Goal: Transaction & Acquisition: Book appointment/travel/reservation

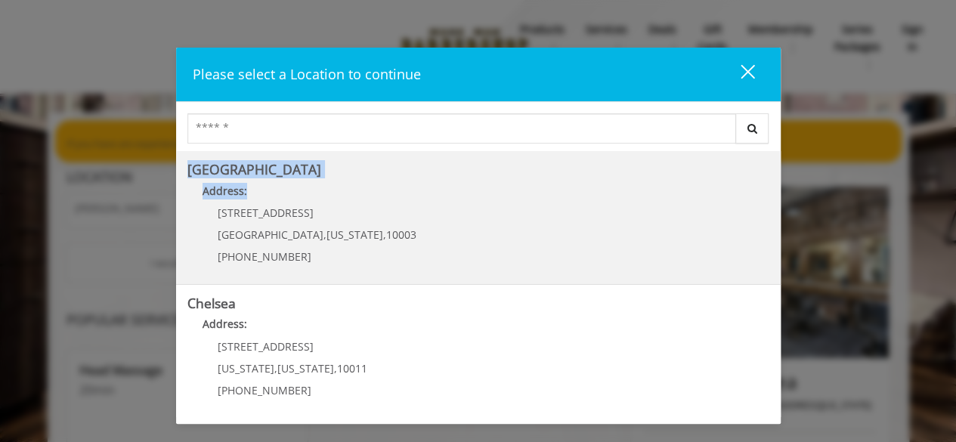
drag, startPoint x: 0, startPoint y: 0, endPoint x: 689, endPoint y: 208, distance: 719.7
click at [689, 208] on div "Search Greenwich Village Address: 60 E 8th St Manhattan , New York , 10003 (212…" at bounding box center [478, 259] width 604 height 314
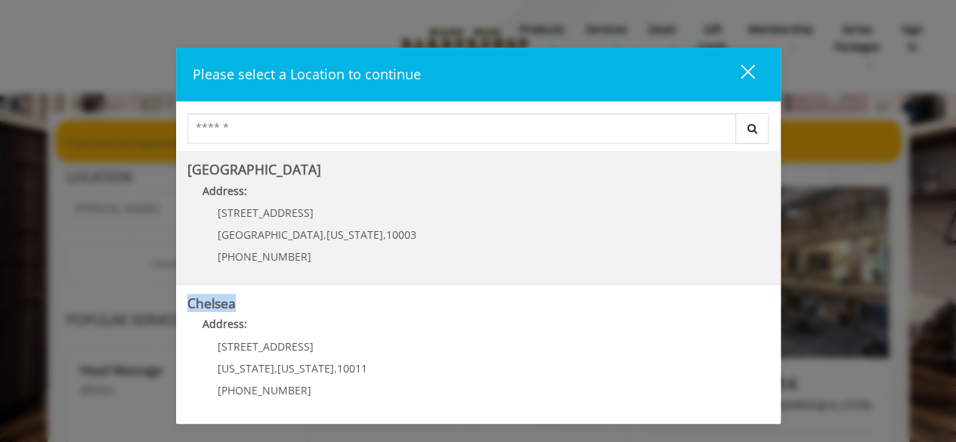
drag, startPoint x: 574, startPoint y: 285, endPoint x: 636, endPoint y: 254, distance: 69.3
click at [636, 254] on div "[GEOGRAPHIC_DATA] Address: [STREET_ADDRESS][US_STATE] (212) 598-1840 [GEOGRAPHI…" at bounding box center [478, 283] width 604 height 265
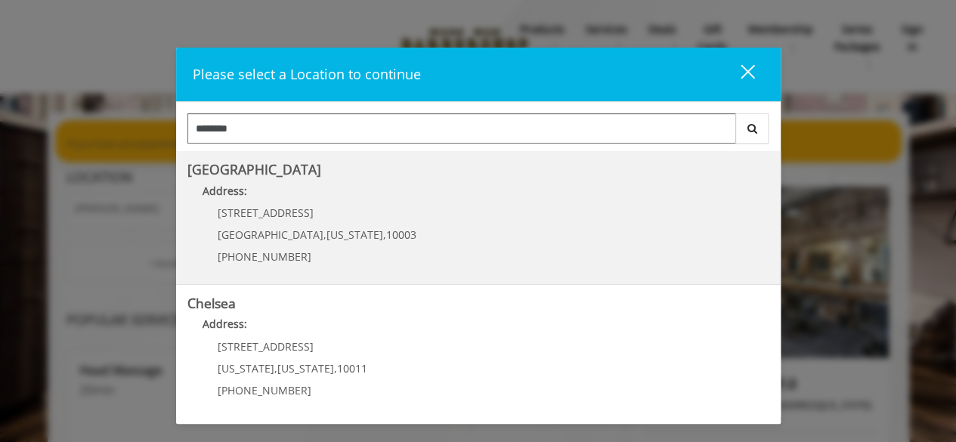
type input "*******"
click at [614, 249] on Village "[GEOGRAPHIC_DATA] Address: [STREET_ADDRESS][US_STATE] (212) 598-1840" at bounding box center [478, 217] width 582 height 110
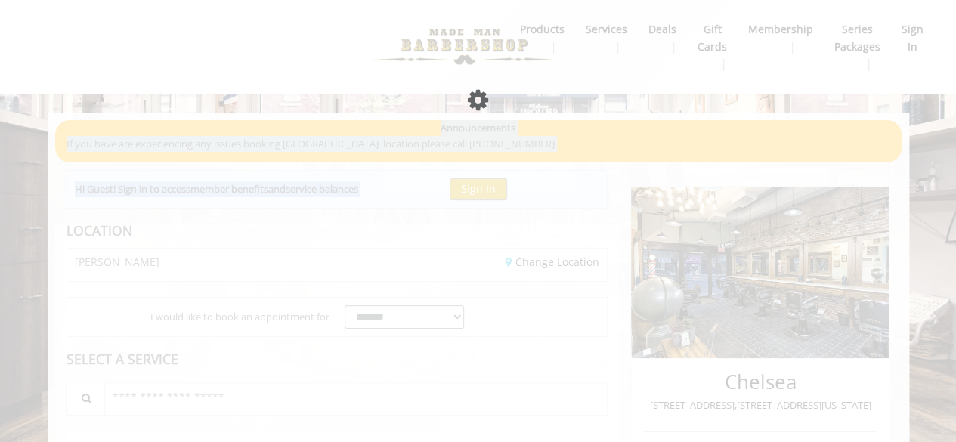
drag, startPoint x: 614, startPoint y: 249, endPoint x: 468, endPoint y: -46, distance: 328.4
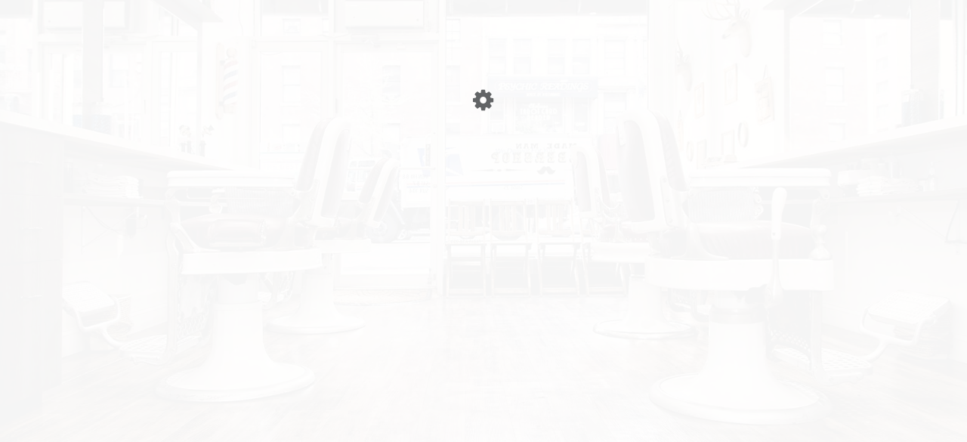
click at [663, 15] on body "Something went wrong! Try reload Please wait page is Loading Please wait page i…" at bounding box center [483, 15] width 967 height 0
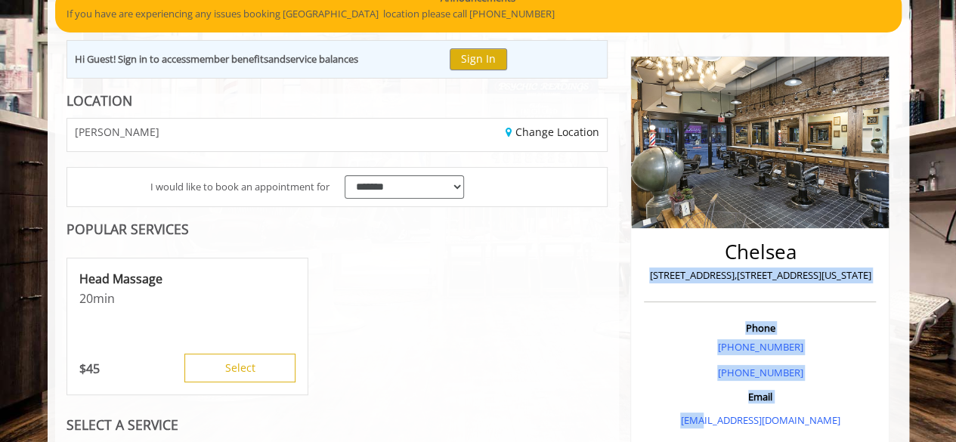
scroll to position [132, 0]
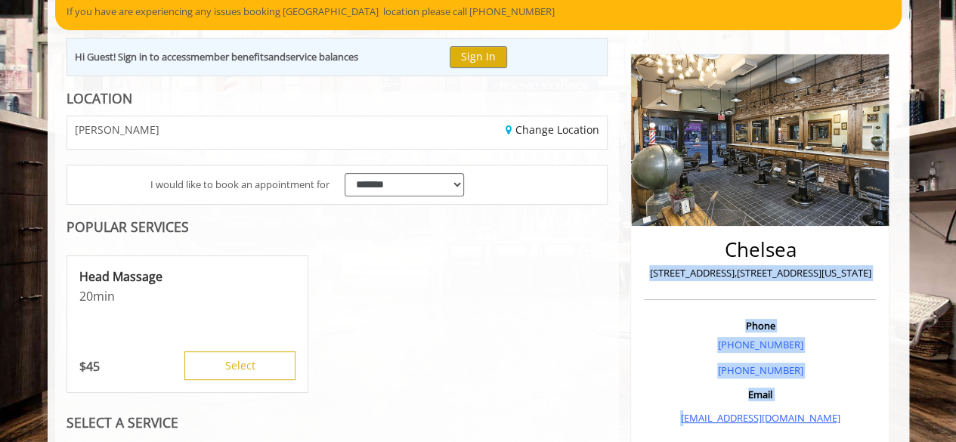
drag, startPoint x: 792, startPoint y: 379, endPoint x: 697, endPoint y: 424, distance: 104.8
click at [697, 424] on div "Chelsea 169 W 23rd Street,170 W 23rd Street, New York Phone +(917) 639-3902 +(6…" at bounding box center [759, 432] width 259 height 756
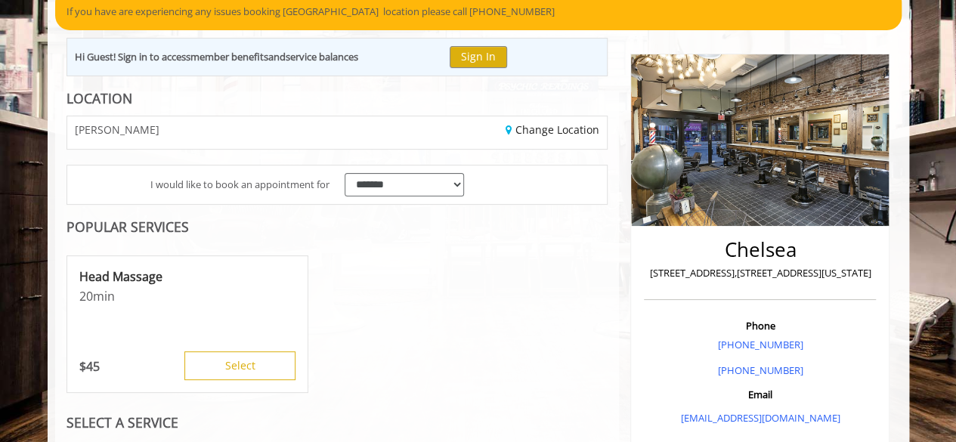
drag, startPoint x: 612, startPoint y: 201, endPoint x: 561, endPoint y: 271, distance: 87.0
drag, startPoint x: 561, startPoint y: 271, endPoint x: 563, endPoint y: 308, distance: 36.3
click at [563, 308] on div "Head Massage 20min $ 45 Select" at bounding box center [337, 324] width 542 height 151
drag, startPoint x: 563, startPoint y: 308, endPoint x: 509, endPoint y: 129, distance: 186.2
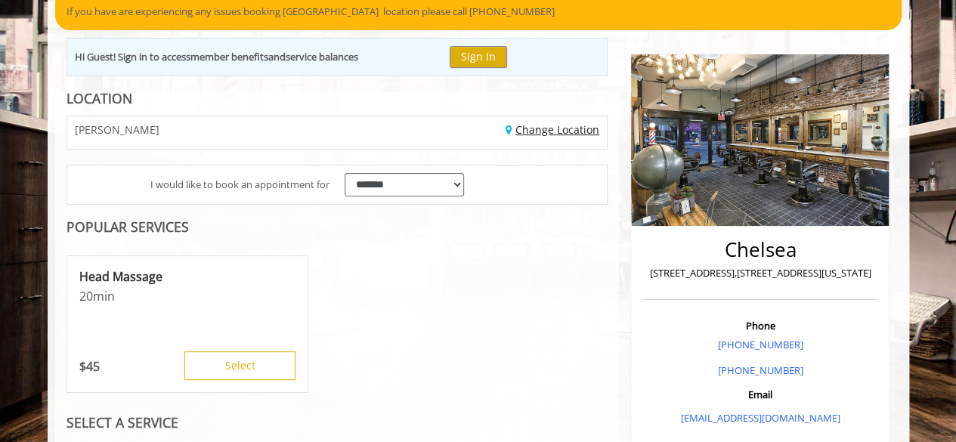
click at [509, 129] on link "Change Location" at bounding box center [552, 129] width 94 height 14
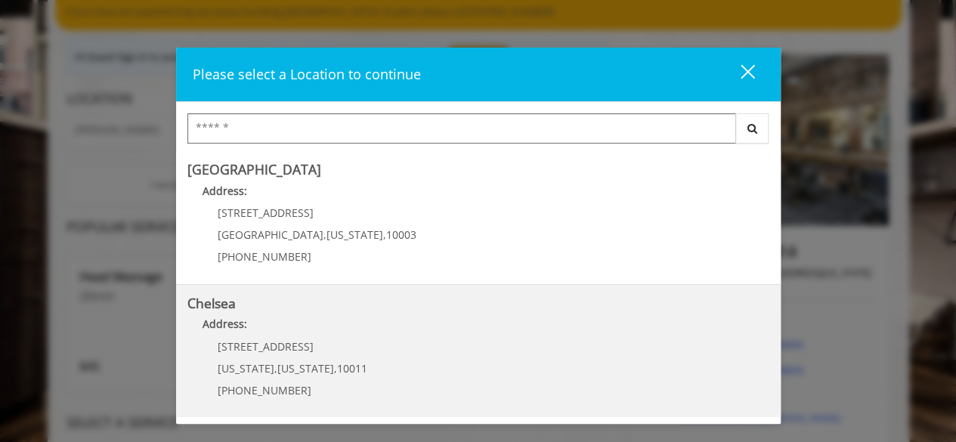
drag, startPoint x: 509, startPoint y: 129, endPoint x: 561, endPoint y: 338, distance: 215.0
click at [561, 338] on div "Search Greenwich Village Address: 60 E 8th St Manhattan , New York , 10003 (212…" at bounding box center [478, 259] width 604 height 314
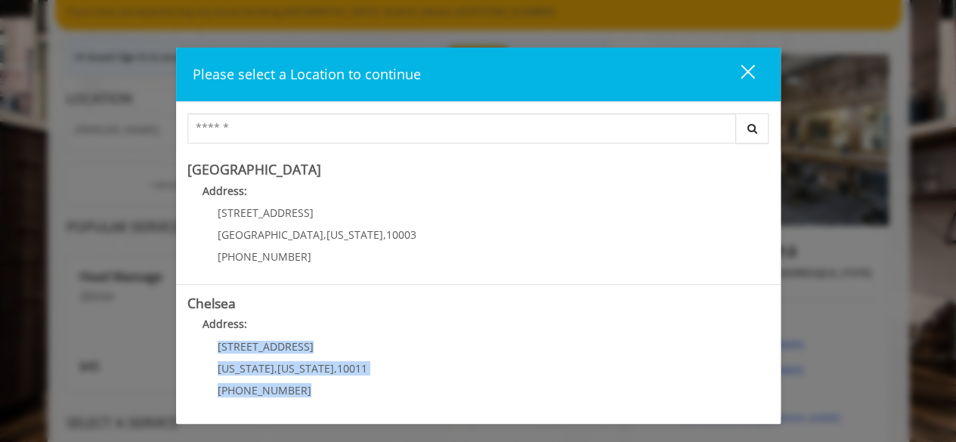
drag, startPoint x: 561, startPoint y: 338, endPoint x: 638, endPoint y: 382, distance: 88.7
click at [638, 382] on link "Chelsea Address: [STREET_ADDRESS][US_STATE][US_STATE] (917) 639-3902" at bounding box center [478, 351] width 582 height 110
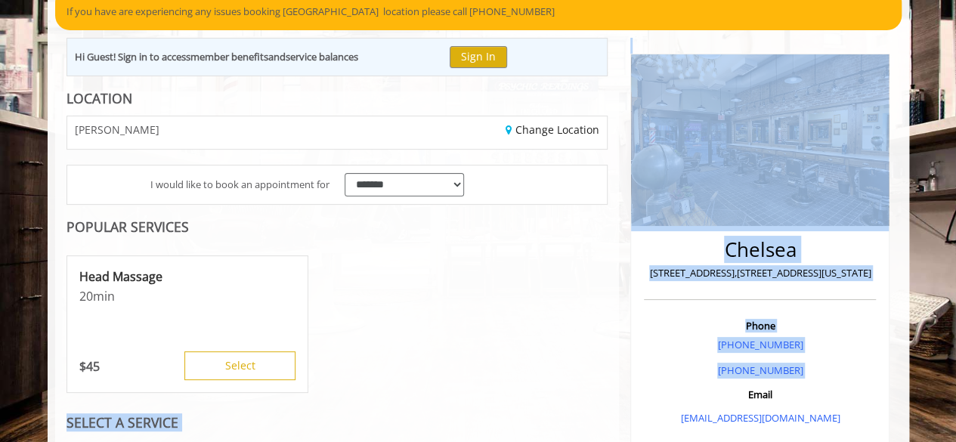
drag, startPoint x: 638, startPoint y: 382, endPoint x: 588, endPoint y: 333, distance: 70.0
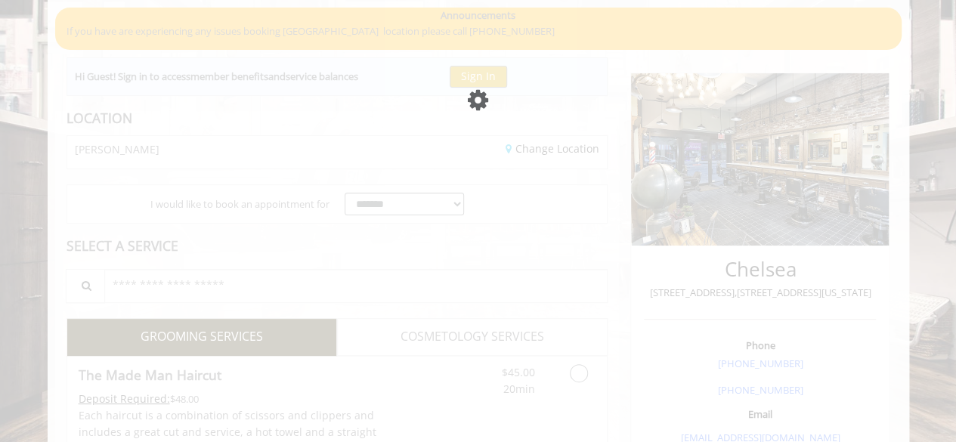
click at [428, 96] on div "Hi Guest! Sign in to access member benefits and service balances Sign In" at bounding box center [337, 76] width 542 height 39
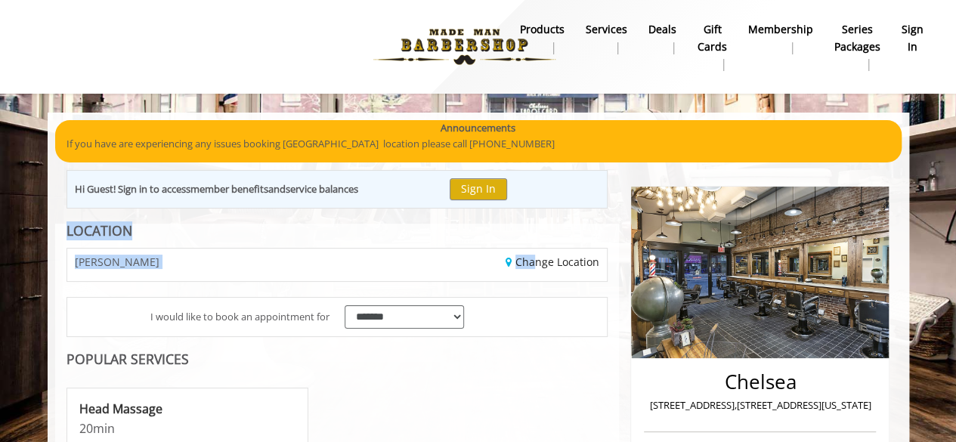
drag, startPoint x: 428, startPoint y: 203, endPoint x: 529, endPoint y: 268, distance: 120.3
click at [529, 268] on div "Change Location" at bounding box center [477, 265] width 281 height 32
drag, startPoint x: 529, startPoint y: 268, endPoint x: 549, endPoint y: 266, distance: 20.5
click at [549, 266] on div "Change Location" at bounding box center [477, 265] width 281 height 32
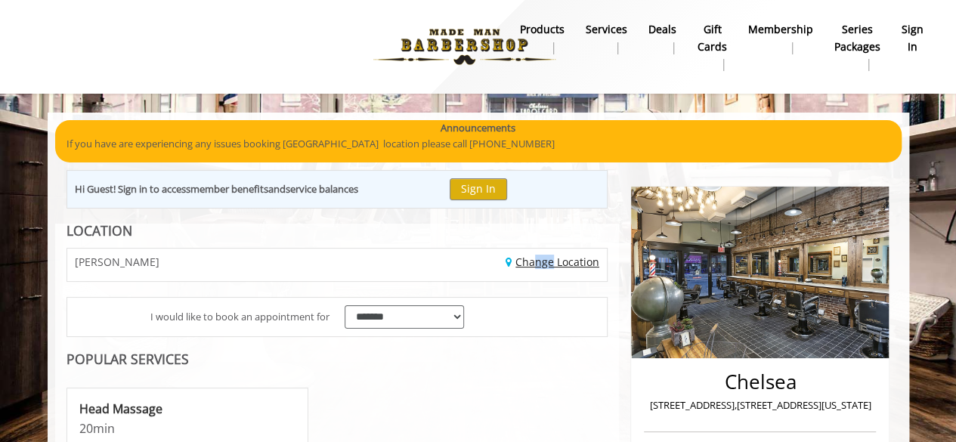
click at [549, 266] on link "Change Location" at bounding box center [552, 262] width 94 height 14
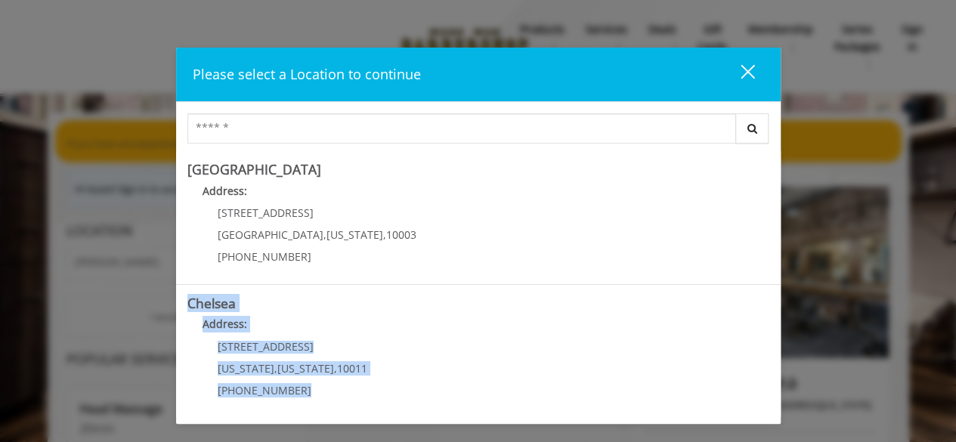
drag, startPoint x: 549, startPoint y: 266, endPoint x: 775, endPoint y: 384, distance: 254.8
click at [775, 384] on div "[GEOGRAPHIC_DATA] Address: [STREET_ADDRESS][US_STATE] (212) 598-1840 [GEOGRAPHI…" at bounding box center [478, 283] width 604 height 265
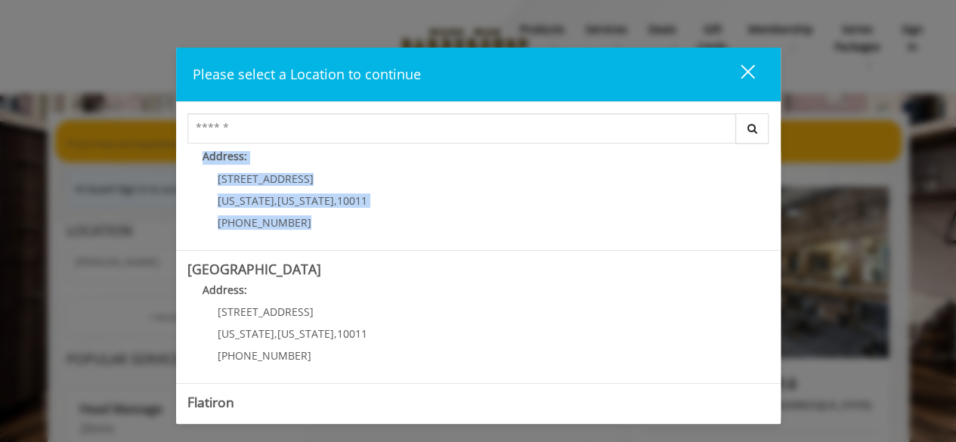
scroll to position [168, 0]
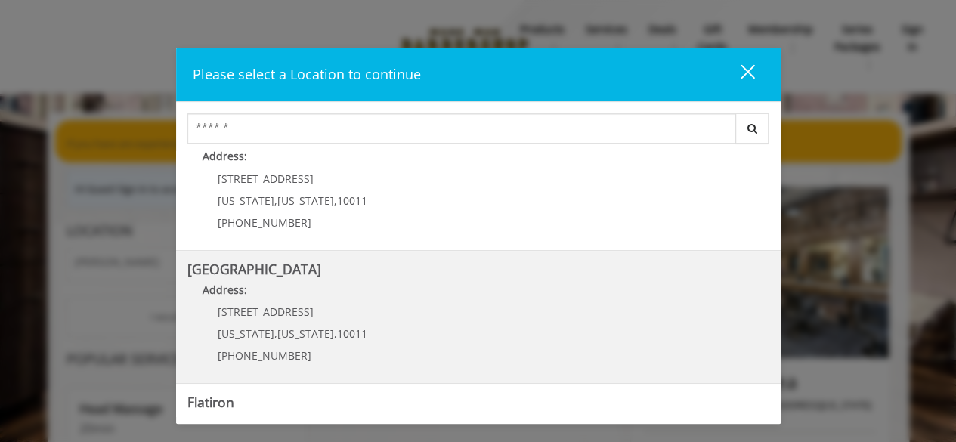
click at [580, 314] on Street "[GEOGRAPHIC_DATA] Address: [STREET_ADDRESS][US_STATE][US_STATE] (646) 850-0041" at bounding box center [478, 317] width 582 height 110
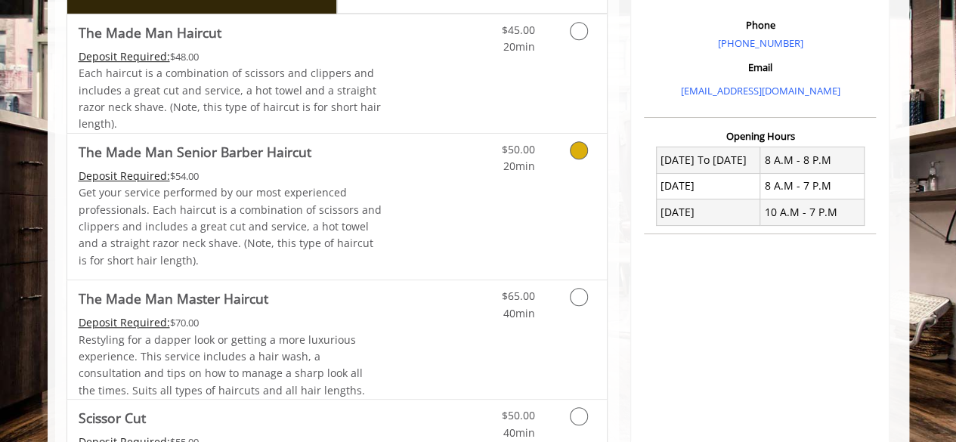
scroll to position [456, 0]
click at [452, 205] on link "Discounted Price" at bounding box center [427, 206] width 90 height 146
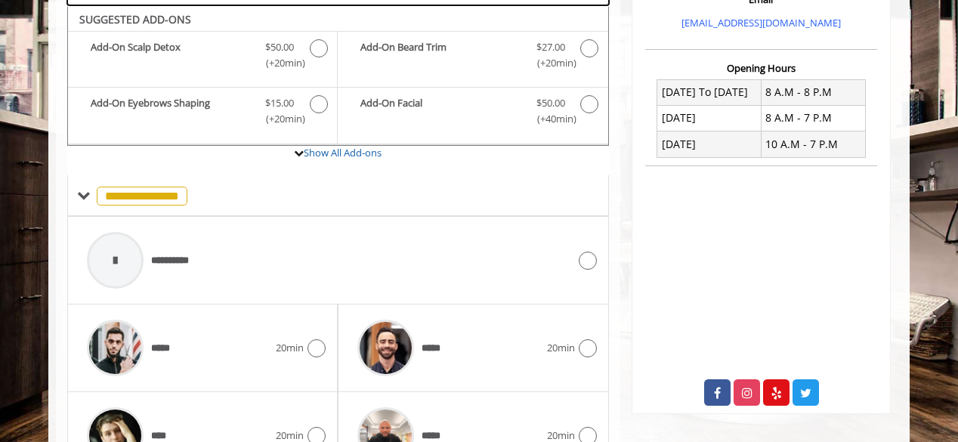
scroll to position [526, 0]
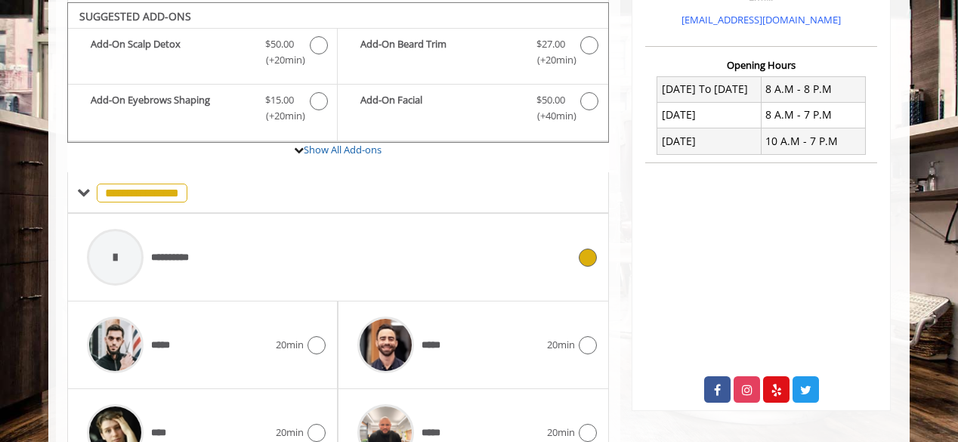
drag, startPoint x: 452, startPoint y: 205, endPoint x: 439, endPoint y: 242, distance: 39.2
click at [439, 242] on webstore-multiple-therapist-select "**********" at bounding box center [338, 368] width 542 height 392
drag, startPoint x: 455, startPoint y: 333, endPoint x: 465, endPoint y: 359, distance: 27.8
click at [465, 359] on div "*****" at bounding box center [448, 345] width 196 height 72
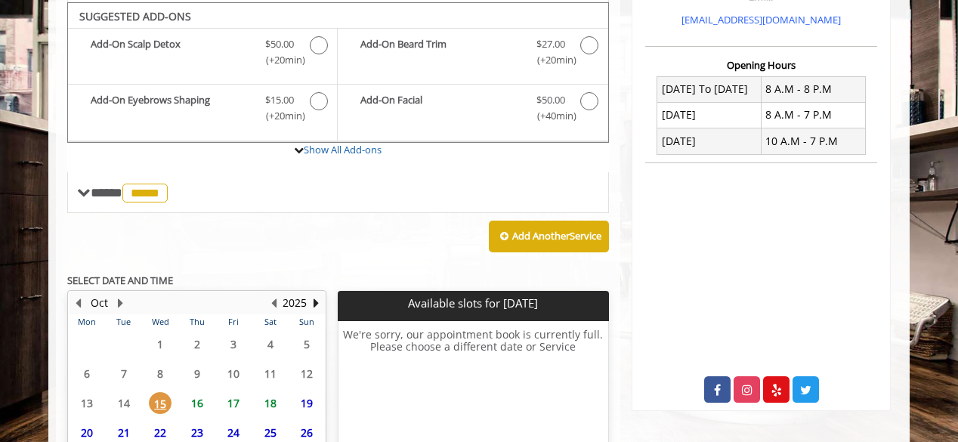
drag, startPoint x: 465, startPoint y: 359, endPoint x: 451, endPoint y: 234, distance: 125.5
click at [451, 234] on div "**********" at bounding box center [338, 206] width 542 height 700
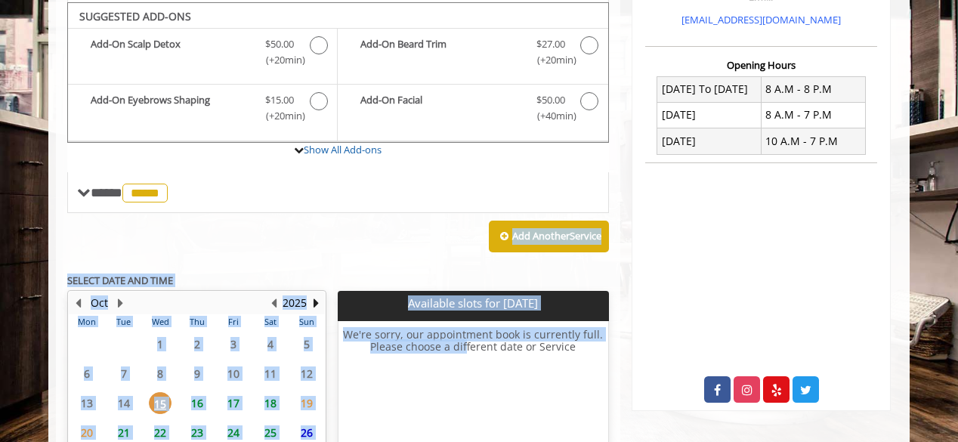
drag, startPoint x: 451, startPoint y: 234, endPoint x: 462, endPoint y: 379, distance: 144.7
click at [462, 379] on div "**********" at bounding box center [338, 206] width 542 height 700
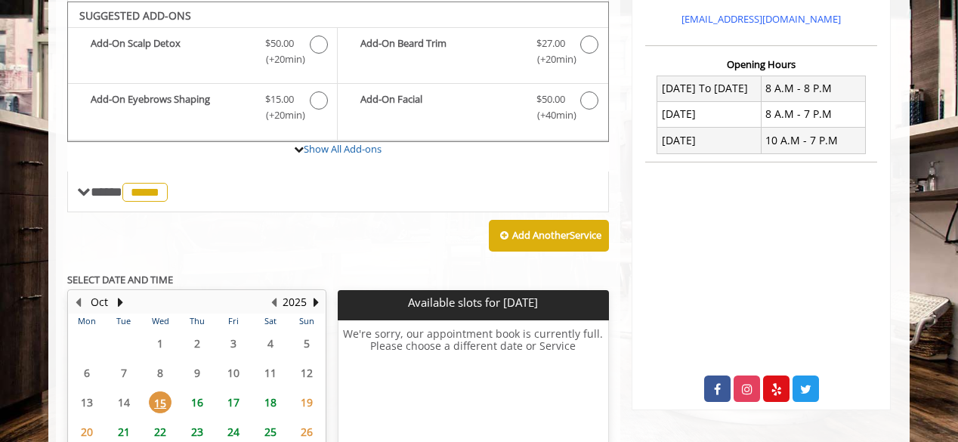
click at [438, 227] on div "Add Another Service" at bounding box center [338, 235] width 542 height 47
drag, startPoint x: 438, startPoint y: 227, endPoint x: 419, endPoint y: 237, distance: 22.0
click at [419, 237] on div "Add Another Service" at bounding box center [338, 235] width 542 height 47
drag, startPoint x: 419, startPoint y: 237, endPoint x: 604, endPoint y: 150, distance: 205.2
click at [604, 150] on div "**********" at bounding box center [338, 57] width 542 height 404
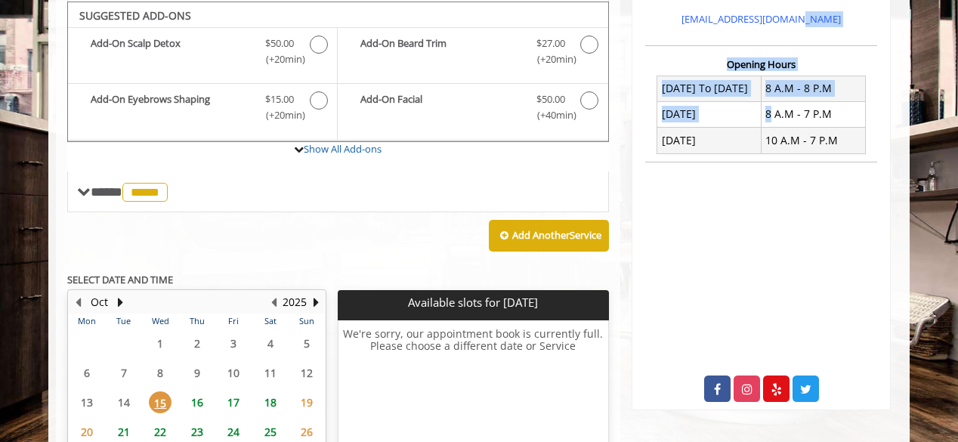
drag, startPoint x: 769, startPoint y: 116, endPoint x: 960, endPoint y: 24, distance: 211.9
click at [958, 24] on html "**********" at bounding box center [479, 36] width 958 height 1127
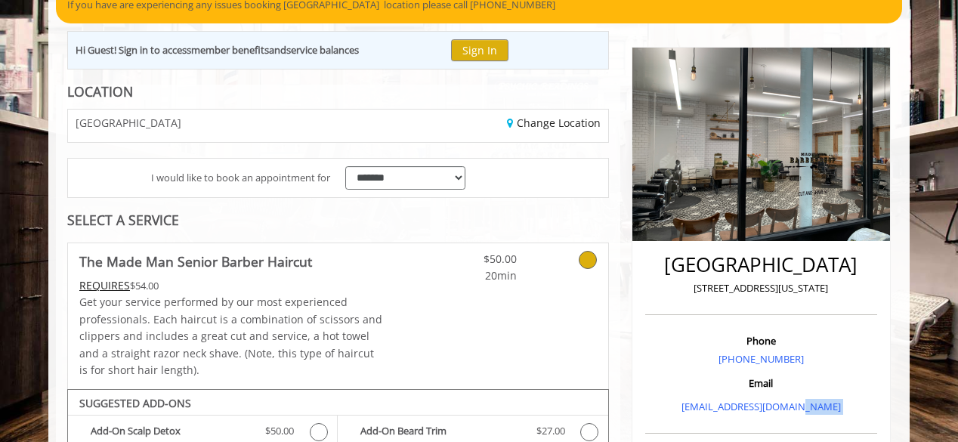
scroll to position [0, 0]
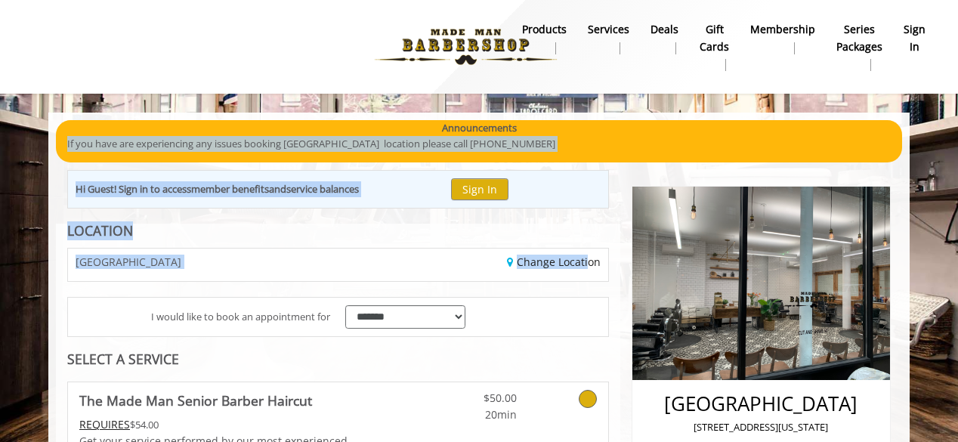
drag, startPoint x: 724, startPoint y: 125, endPoint x: 583, endPoint y: 249, distance: 186.9
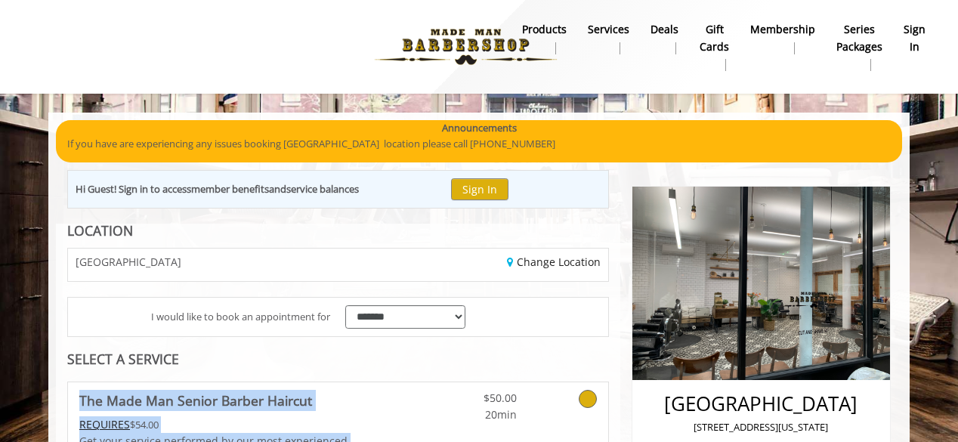
drag, startPoint x: 451, startPoint y: 382, endPoint x: 429, endPoint y: 363, distance: 28.9
click at [429, 363] on div "SELECT A SERVICE" at bounding box center [338, 359] width 542 height 14
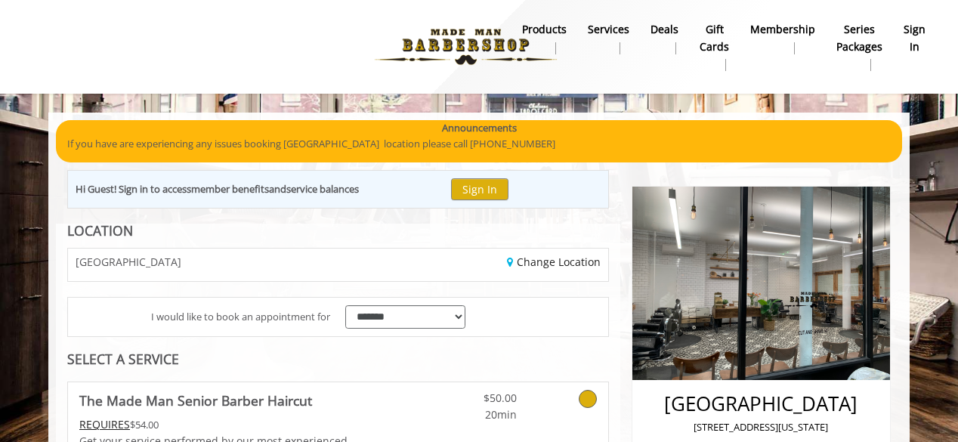
drag, startPoint x: 429, startPoint y: 363, endPoint x: 461, endPoint y: 354, distance: 33.0
click at [461, 354] on div "SELECT A SERVICE" at bounding box center [338, 359] width 542 height 14
drag, startPoint x: 461, startPoint y: 354, endPoint x: 920, endPoint y: 411, distance: 463.0
click at [466, 356] on div "SELECT A SERVICE" at bounding box center [338, 359] width 542 height 14
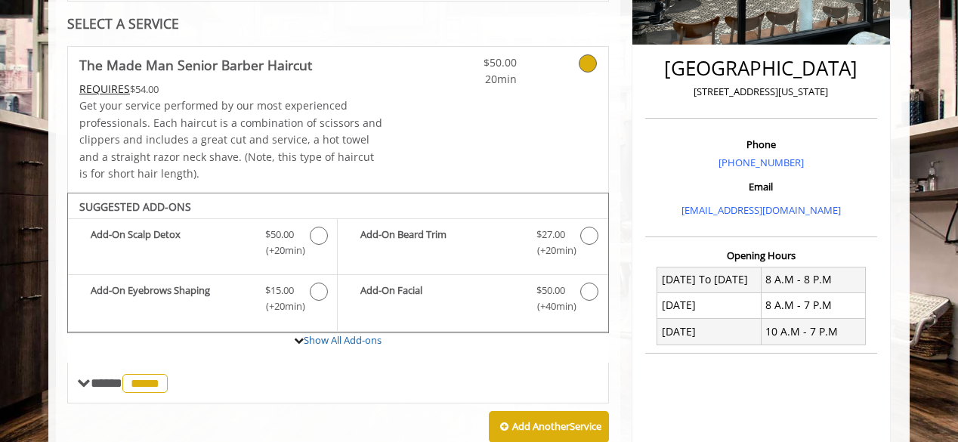
scroll to position [363, 0]
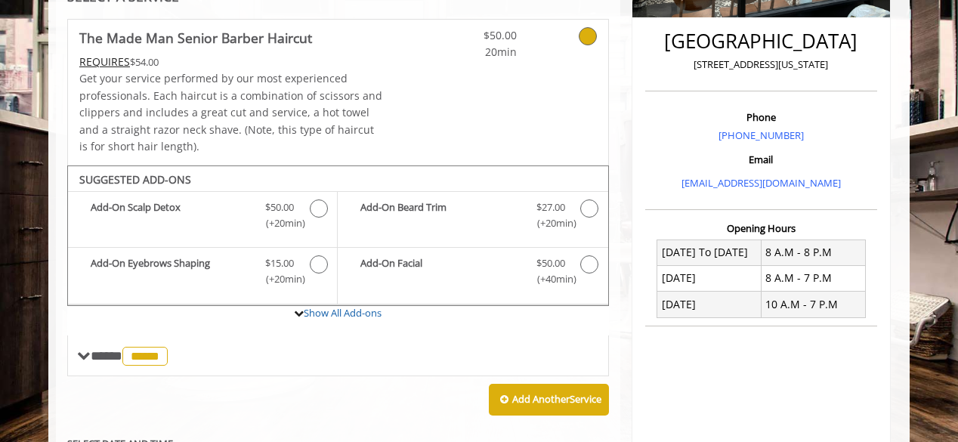
drag, startPoint x: 466, startPoint y: 356, endPoint x: 2, endPoint y: 412, distance: 468.0
click at [2, 412] on body "**********" at bounding box center [479, 250] width 958 height 1000
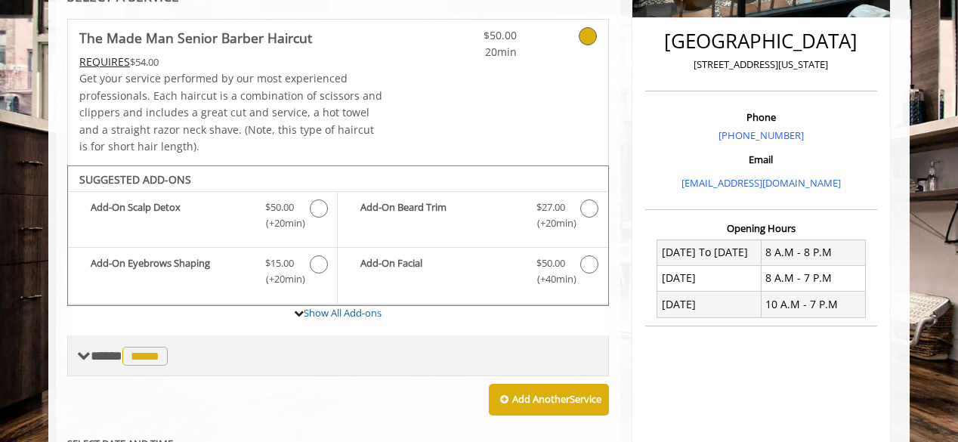
click at [86, 356] on span at bounding box center [84, 356] width 14 height 14
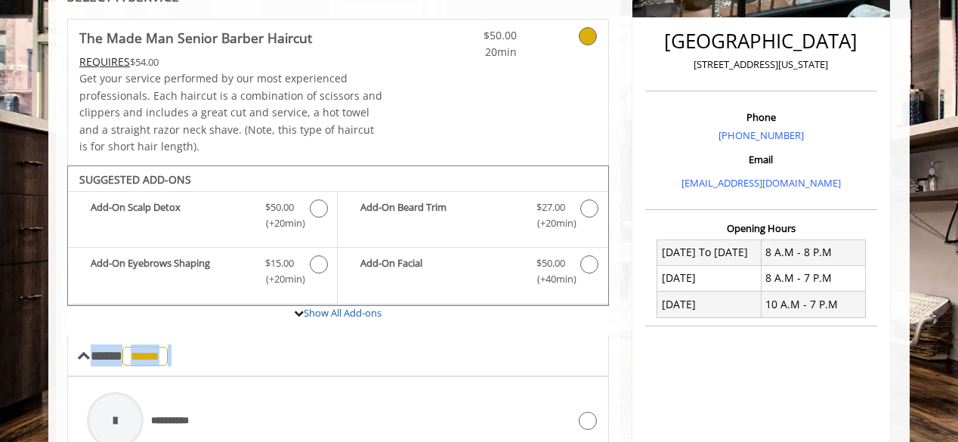
drag, startPoint x: 86, startPoint y: 356, endPoint x: 287, endPoint y: 377, distance: 202.1
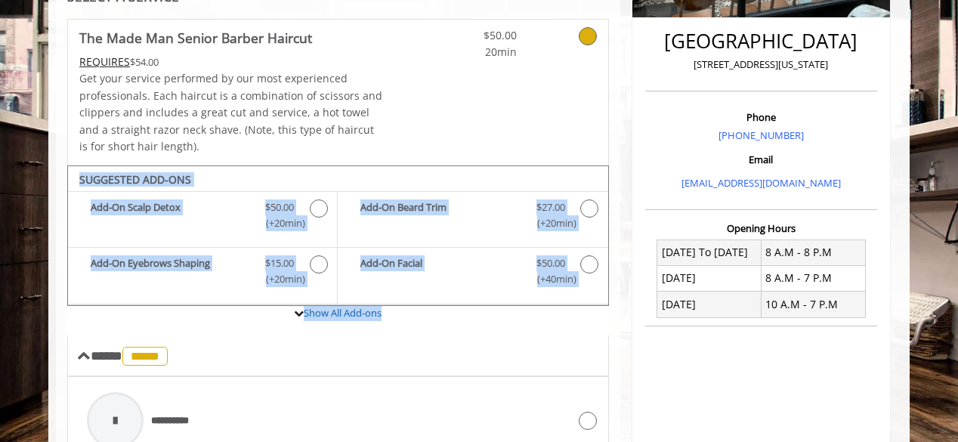
drag, startPoint x: 379, startPoint y: 324, endPoint x: 570, endPoint y: 145, distance: 261.9
click at [570, 145] on div "**********" at bounding box center [338, 397] width 542 height 756
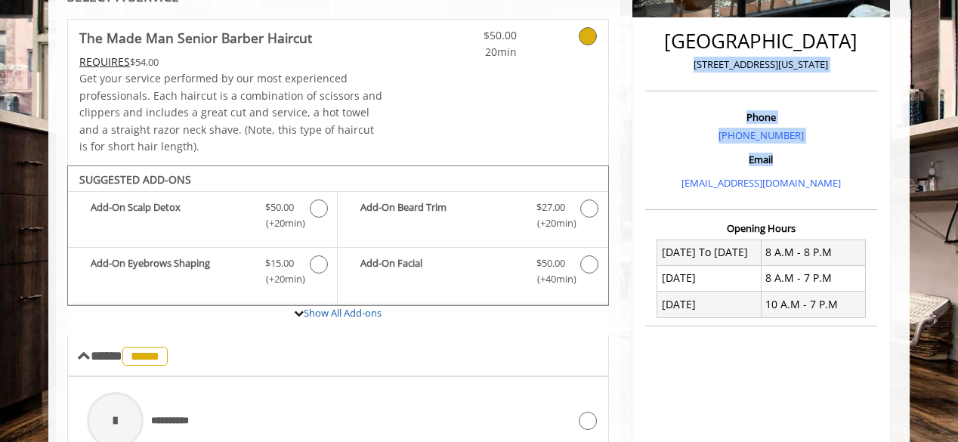
drag, startPoint x: 694, startPoint y: 84, endPoint x: 941, endPoint y: 160, distance: 259.3
click at [941, 160] on body "**********" at bounding box center [479, 425] width 958 height 1351
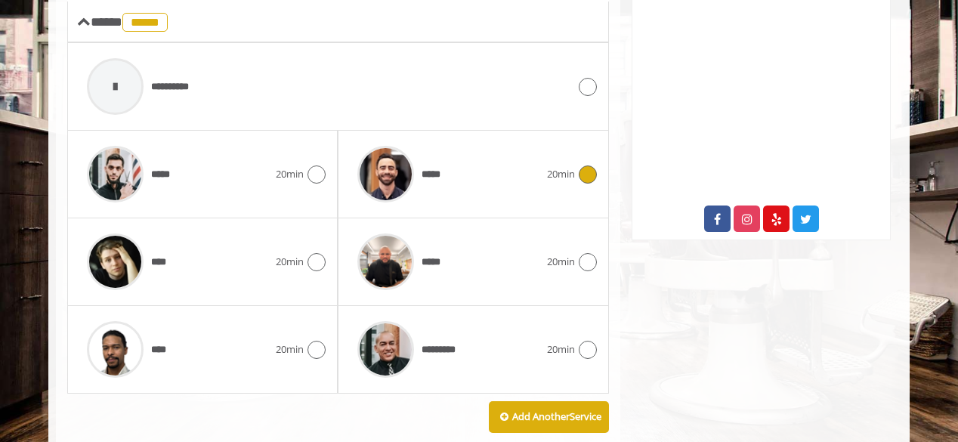
scroll to position [725, 0]
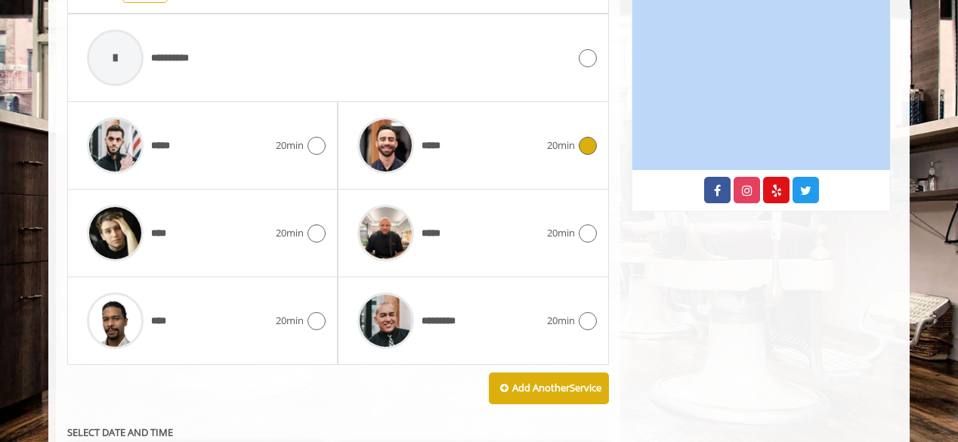
drag, startPoint x: 941, startPoint y: 160, endPoint x: 622, endPoint y: 348, distance: 370.9
click at [622, 348] on body "**********" at bounding box center [479, 62] width 958 height 1351
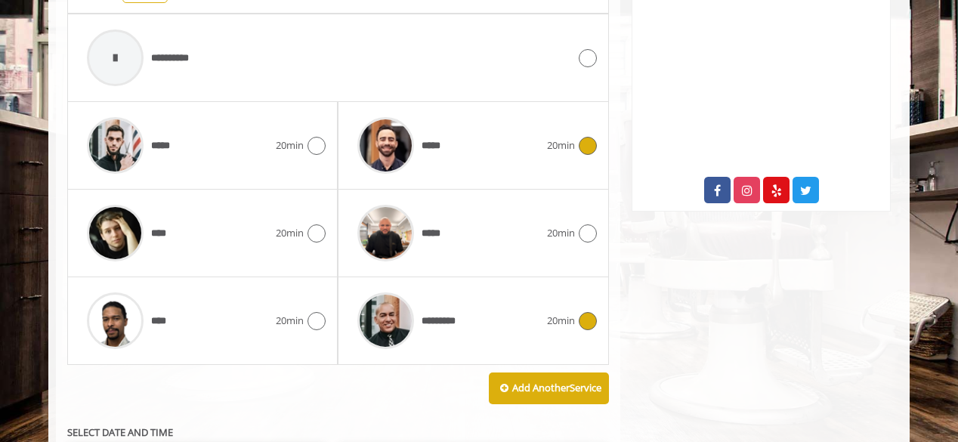
click at [587, 320] on icon at bounding box center [588, 321] width 18 height 18
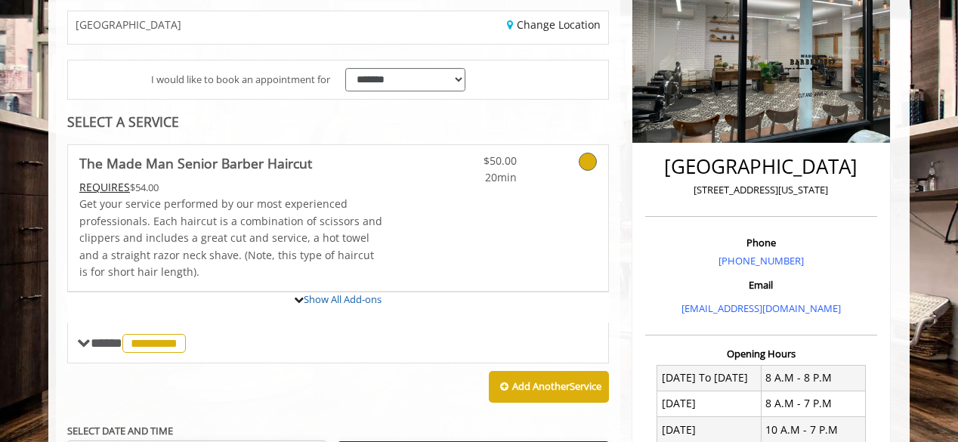
scroll to position [375, 0]
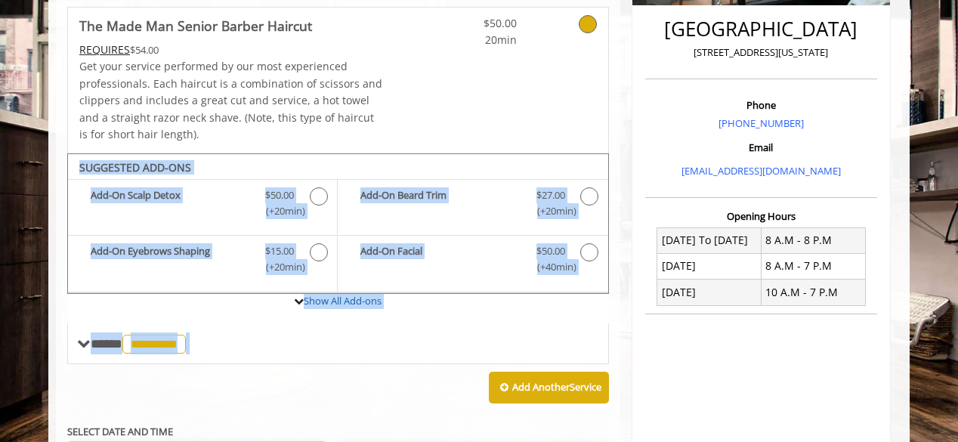
drag, startPoint x: 587, startPoint y: 320, endPoint x: 568, endPoint y: 104, distance: 216.2
click at [568, 104] on div "**********" at bounding box center [338, 209] width 542 height 404
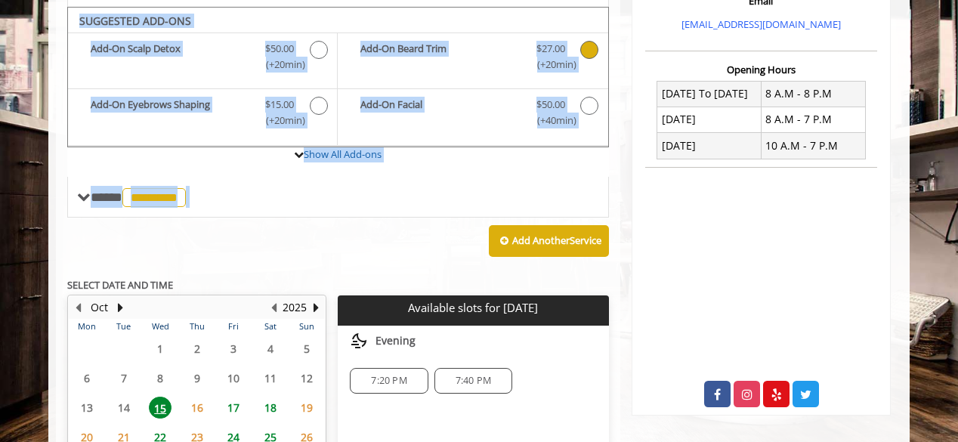
scroll to position [527, 0]
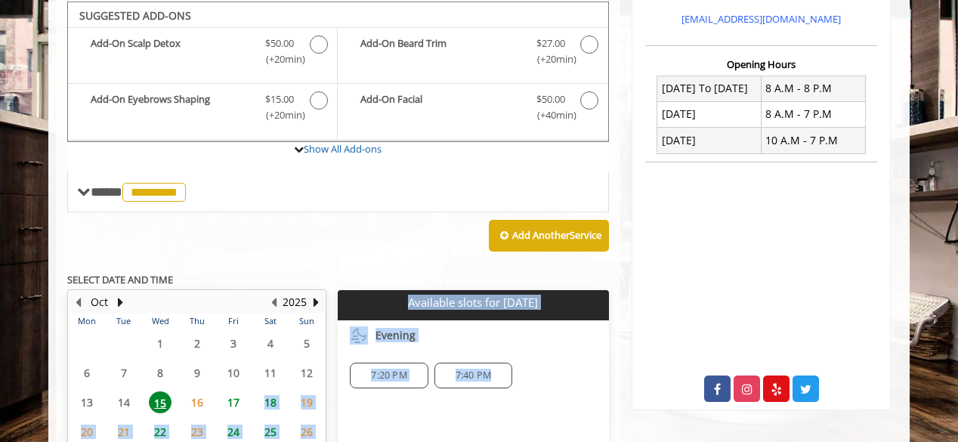
drag, startPoint x: 550, startPoint y: 371, endPoint x: 264, endPoint y: 407, distance: 288.6
click at [264, 407] on div "Oct 2025 Mon Tue Wed Thu Fri Sat Sun 29 30 1 2 3 4 5 6 7 8 9 10 11 12 13 14 15 …" at bounding box center [338, 408] width 542 height 236
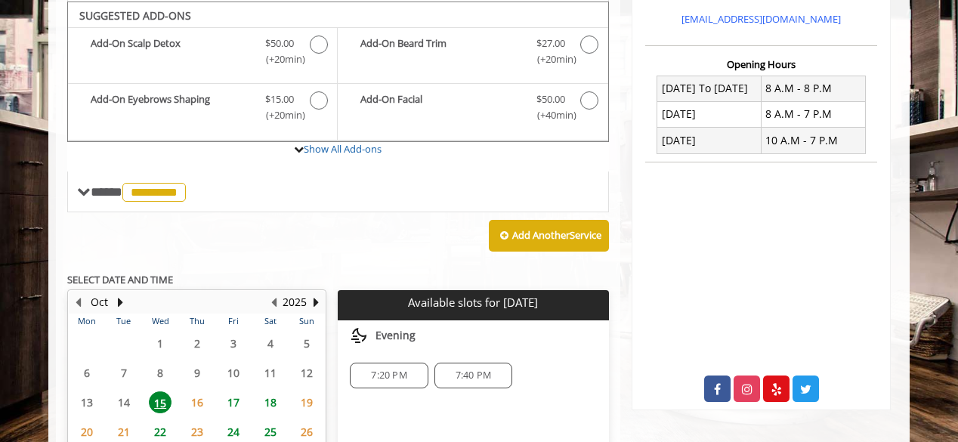
click at [200, 403] on span "16" at bounding box center [197, 402] width 23 height 22
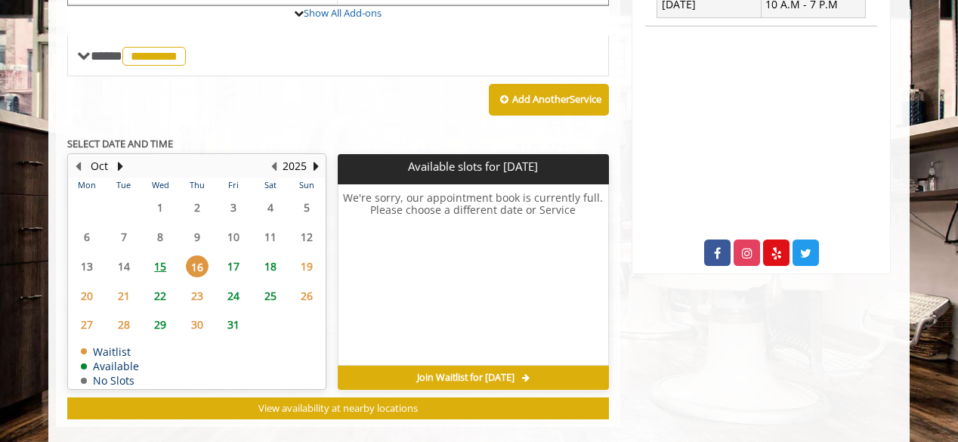
scroll to position [681, 0]
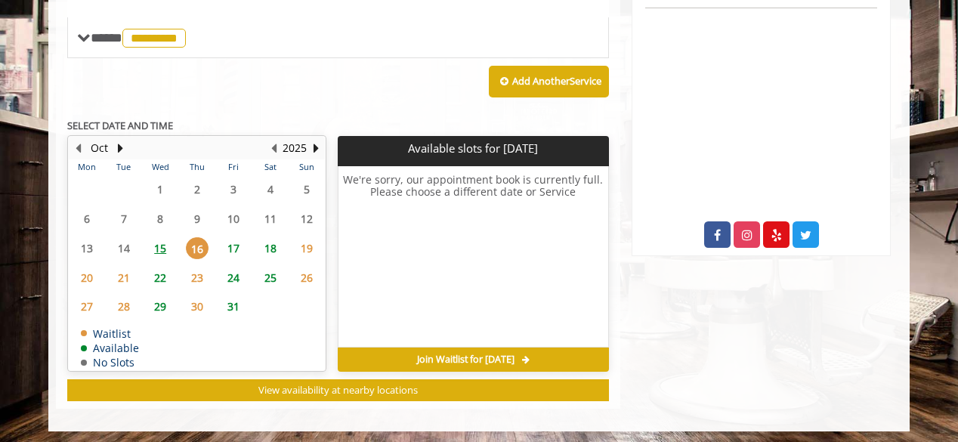
drag, startPoint x: 200, startPoint y: 403, endPoint x: 466, endPoint y: 318, distance: 279.1
drag, startPoint x: 769, startPoint y: 345, endPoint x: 942, endPoint y: 300, distance: 178.7
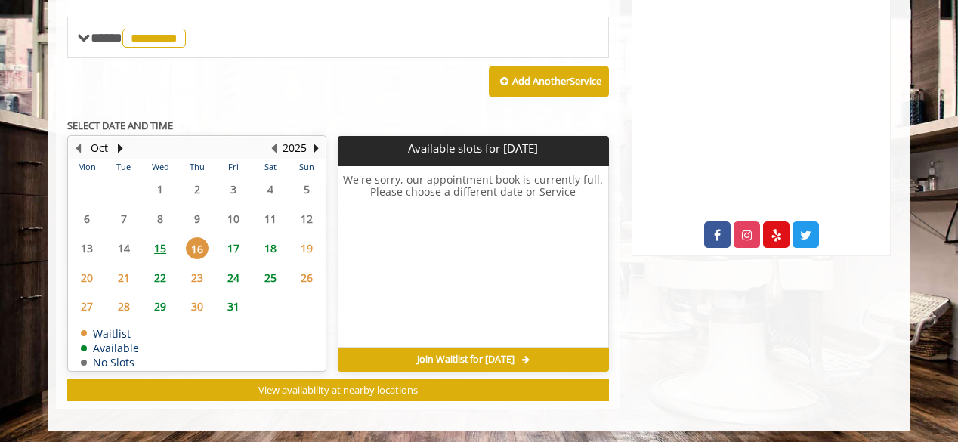
drag, startPoint x: 942, startPoint y: 300, endPoint x: 915, endPoint y: 309, distance: 28.7
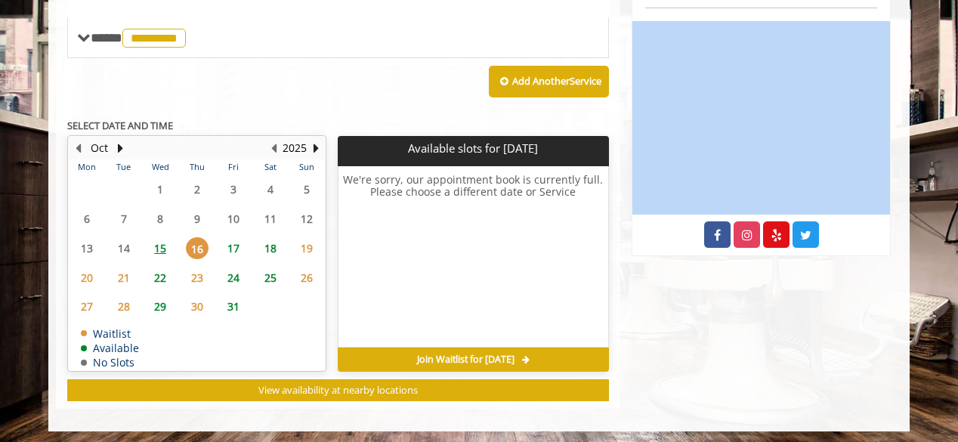
drag, startPoint x: 915, startPoint y: 309, endPoint x: 966, endPoint y: 100, distance: 214.8
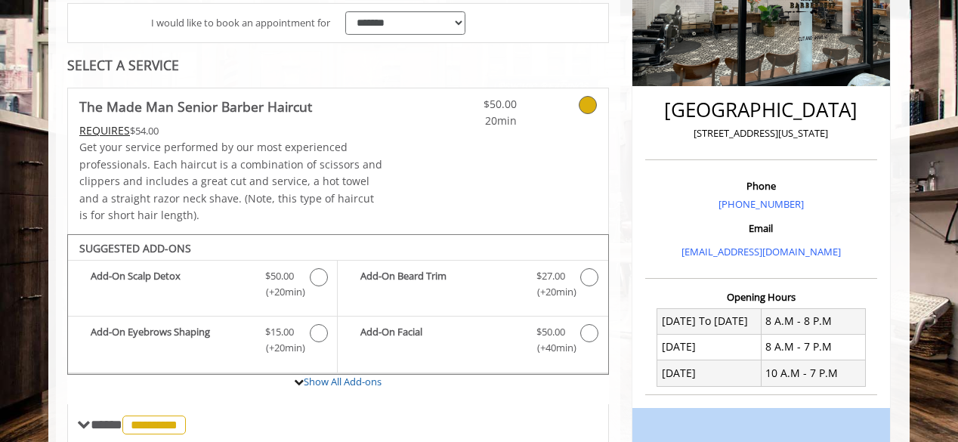
scroll to position [0, 0]
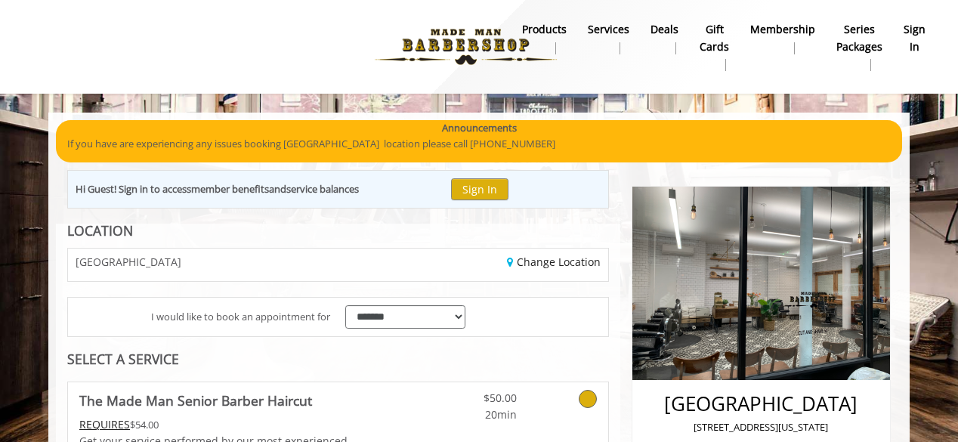
click at [912, 39] on b "sign in" at bounding box center [915, 38] width 22 height 34
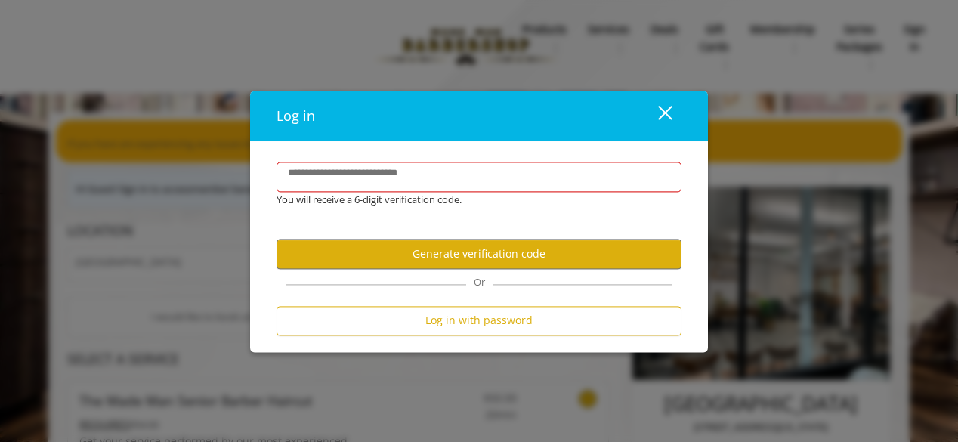
drag, startPoint x: 912, startPoint y: 39, endPoint x: 764, endPoint y: 93, distance: 157.5
click at [764, 93] on div "**********" at bounding box center [479, 221] width 958 height 442
drag, startPoint x: 764, startPoint y: 93, endPoint x: 530, endPoint y: 184, distance: 251.4
click at [530, 184] on div "**********" at bounding box center [479, 221] width 958 height 442
click at [530, 184] on input "**********" at bounding box center [479, 177] width 405 height 30
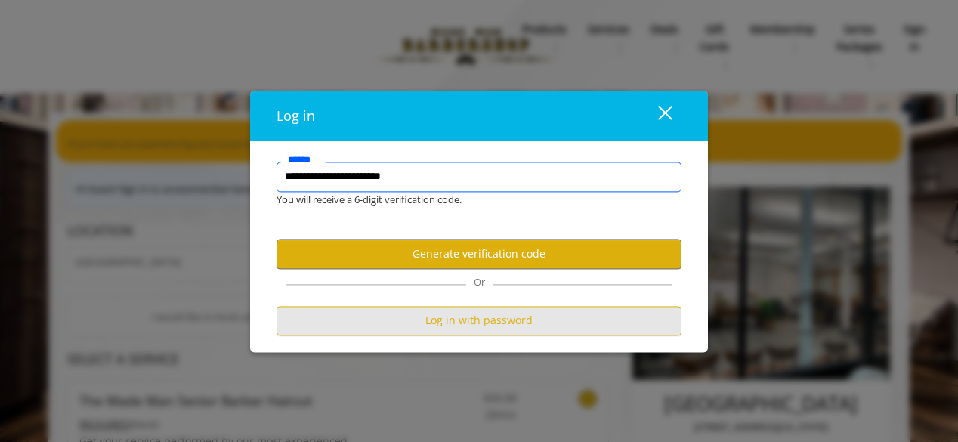
type input "**********"
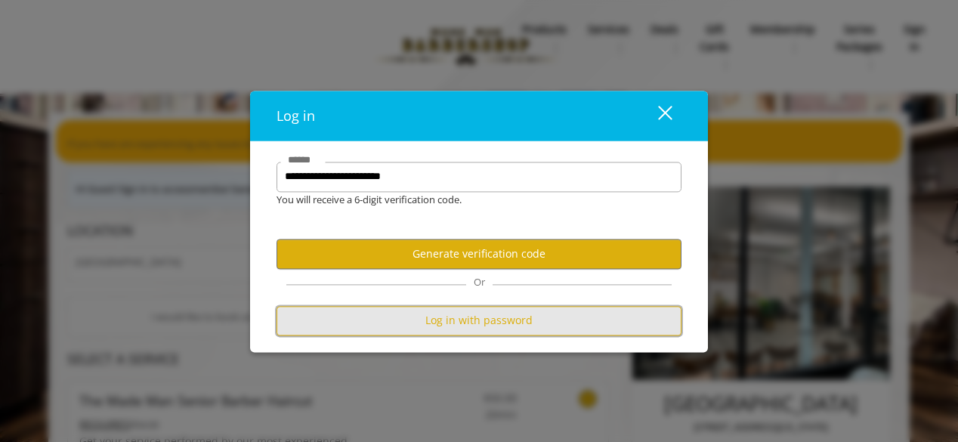
click at [498, 326] on button "Log in with password" at bounding box center [479, 320] width 405 height 29
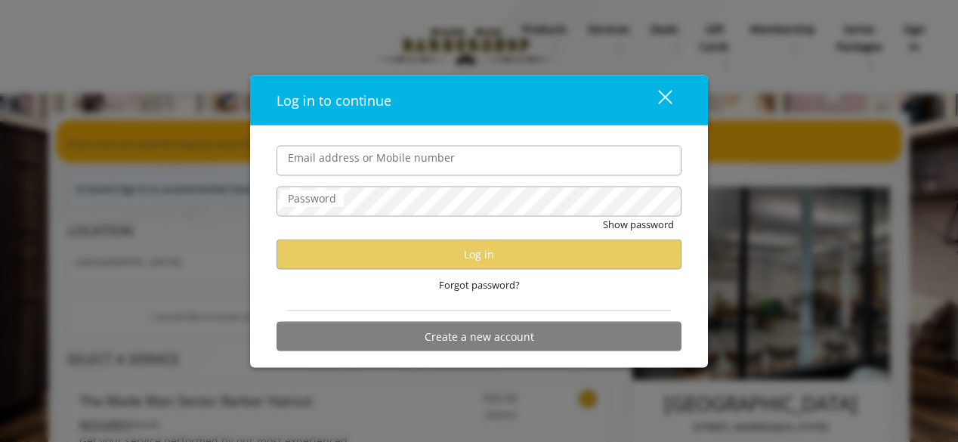
type input "**********"
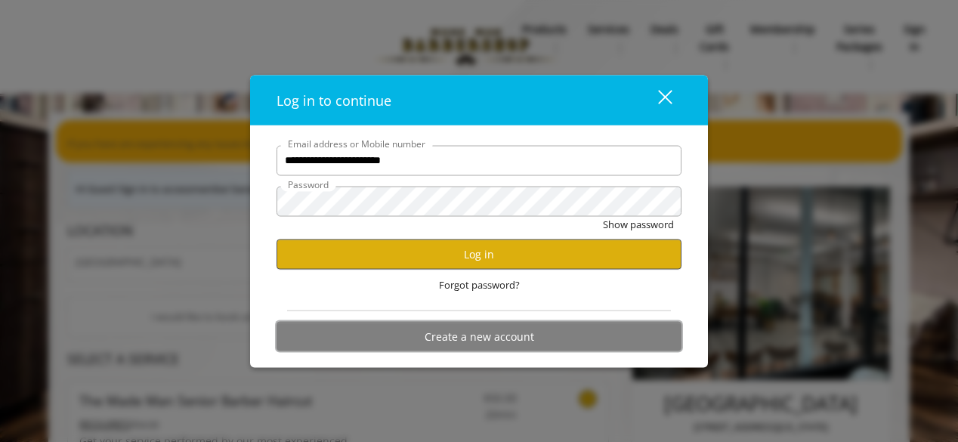
drag, startPoint x: 498, startPoint y: 326, endPoint x: 491, endPoint y: 267, distance: 60.1
click at [491, 267] on form "**********" at bounding box center [479, 252] width 405 height 214
drag, startPoint x: 491, startPoint y: 267, endPoint x: 473, endPoint y: 254, distance: 22.2
click at [473, 254] on button "Log in" at bounding box center [479, 254] width 405 height 29
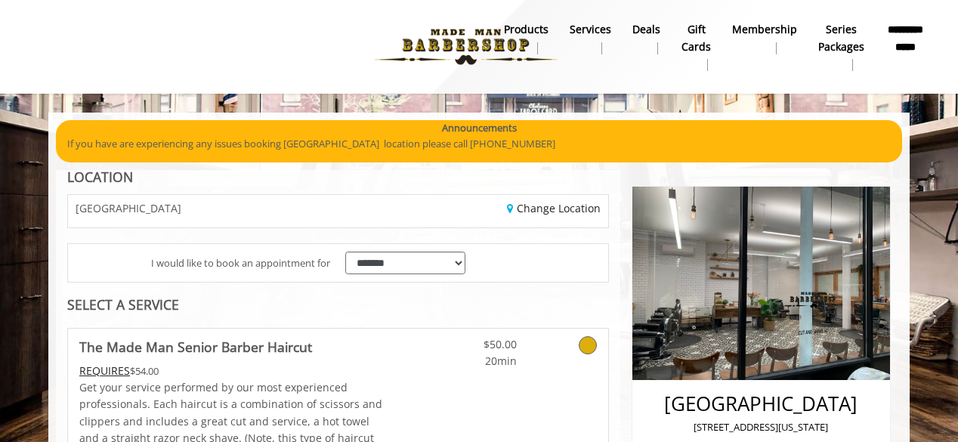
drag, startPoint x: 473, startPoint y: 254, endPoint x: 867, endPoint y: 301, distance: 397.3
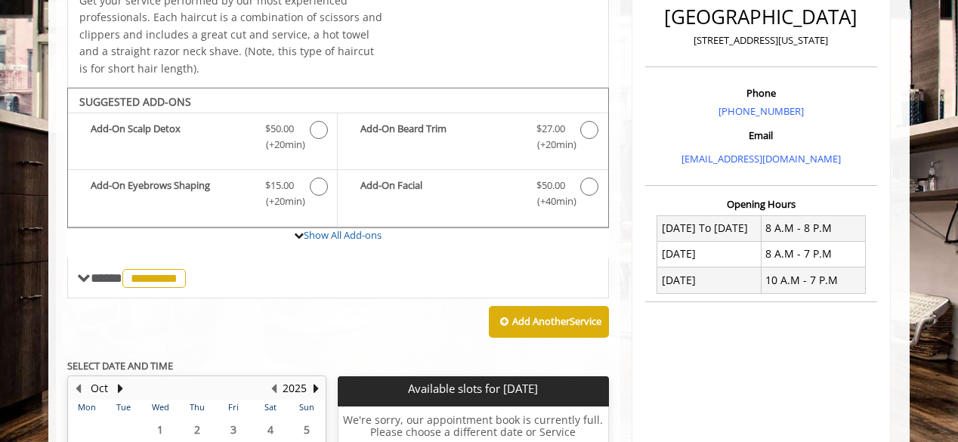
scroll to position [628, 0]
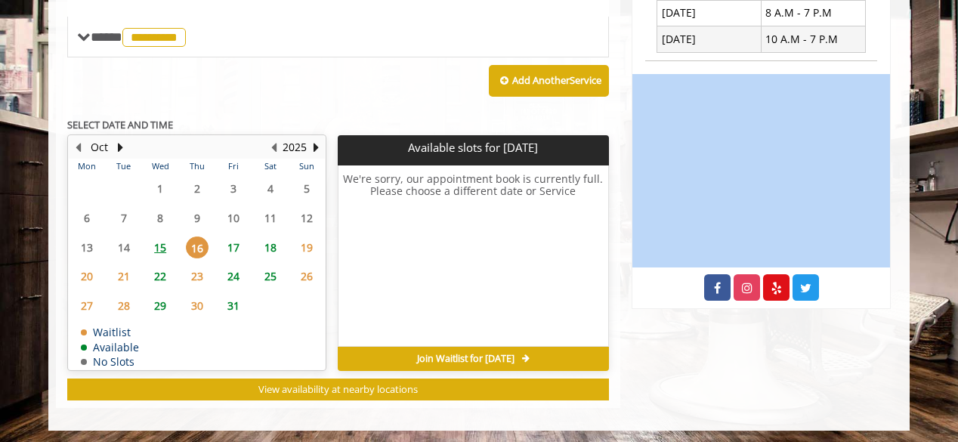
drag, startPoint x: 950, startPoint y: 383, endPoint x: 959, endPoint y: 124, distance: 259.3
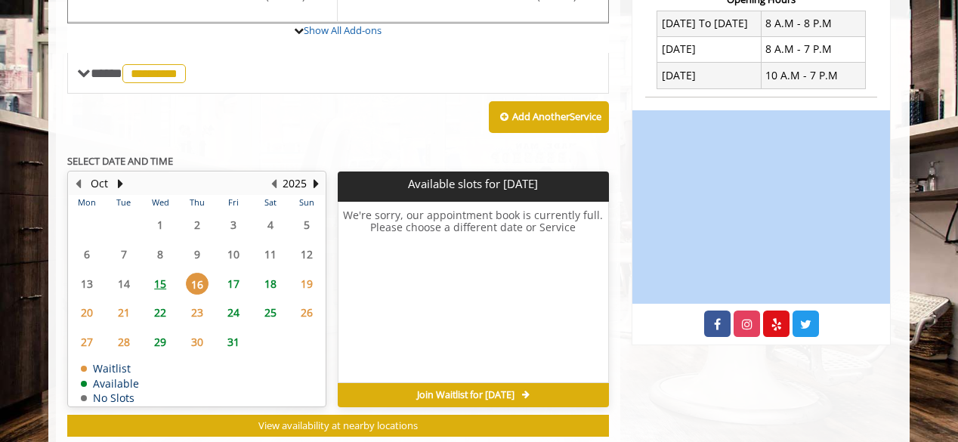
scroll to position [613, 0]
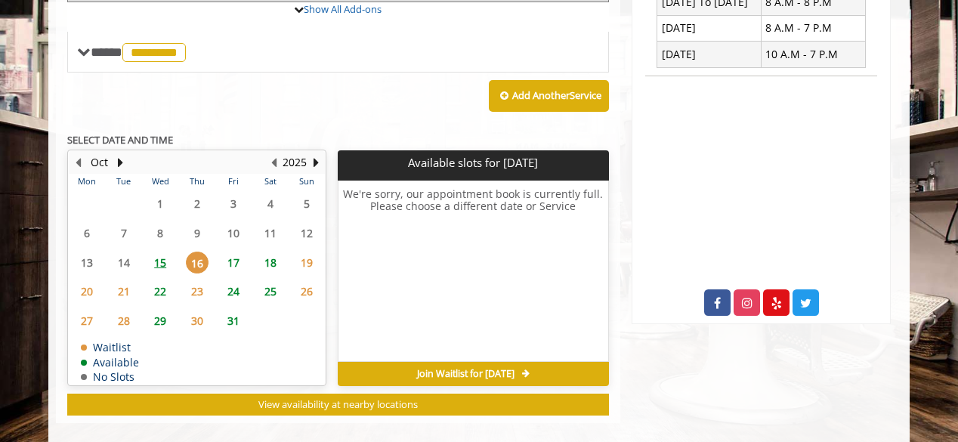
click at [273, 261] on span "18" at bounding box center [270, 263] width 23 height 22
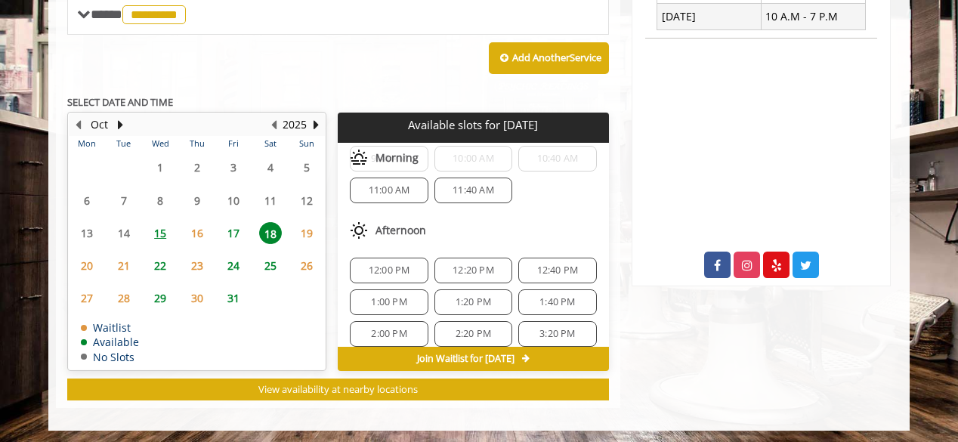
scroll to position [73, 0]
click at [546, 263] on span "12:40 PM" at bounding box center [558, 269] width 42 height 12
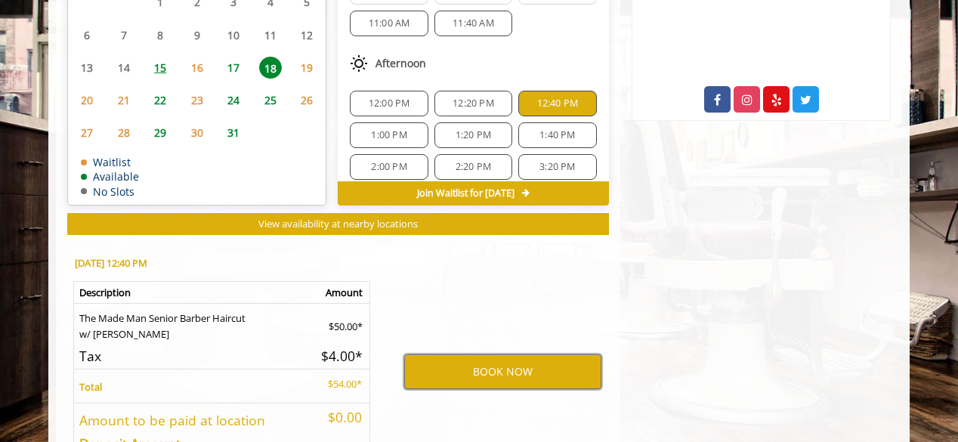
scroll to position [809, 0]
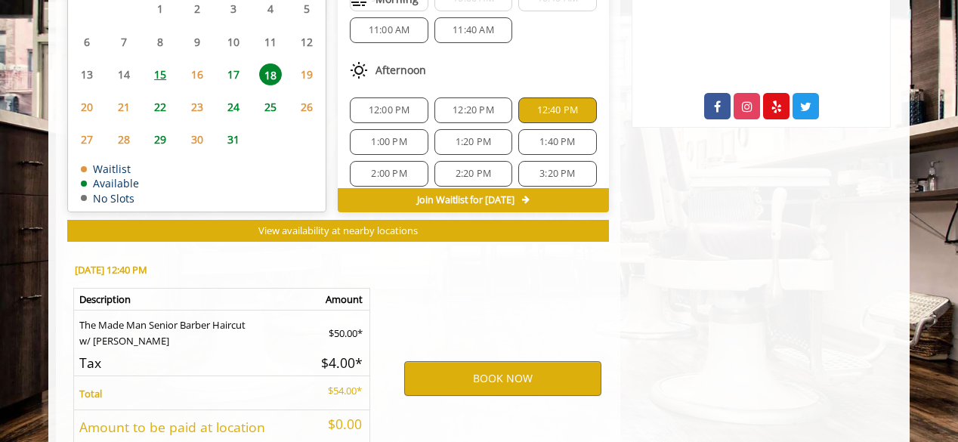
click at [467, 105] on span "12:20 PM" at bounding box center [474, 110] width 42 height 12
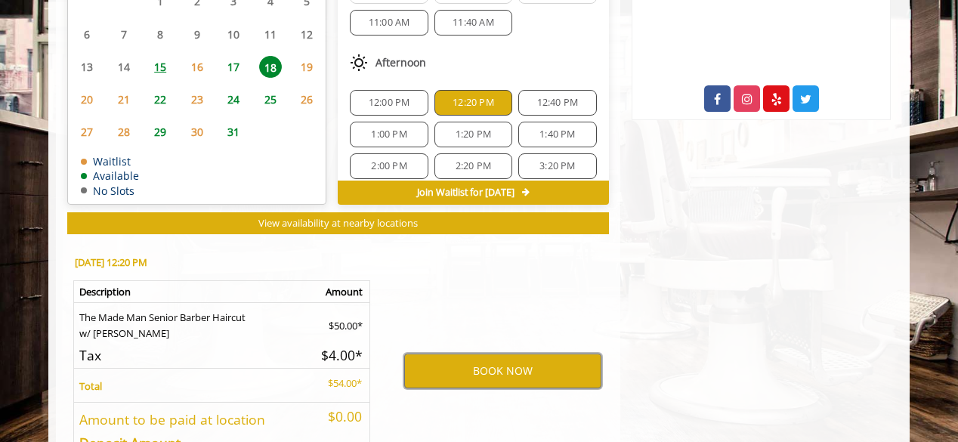
scroll to position [816, 0]
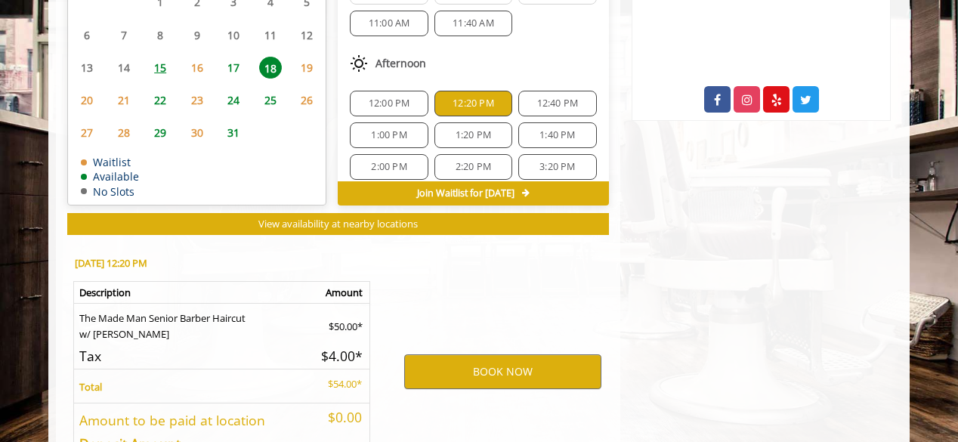
click at [537, 100] on span "12:40 PM" at bounding box center [558, 103] width 42 height 12
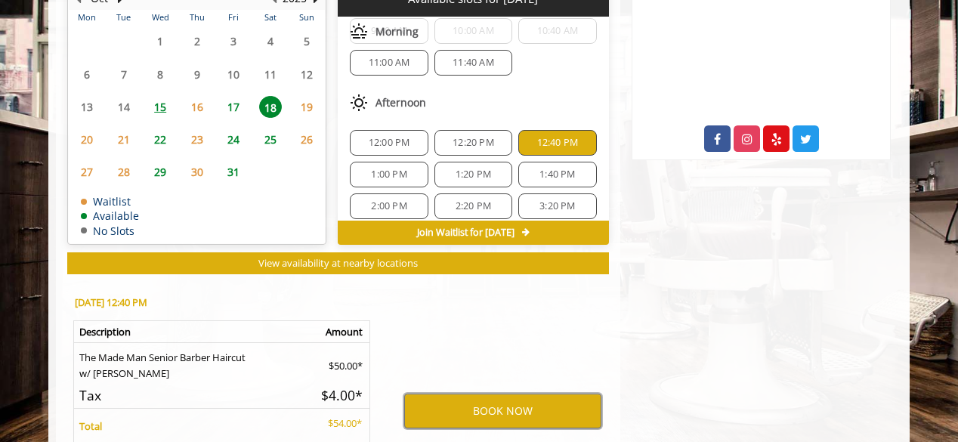
scroll to position [0, 0]
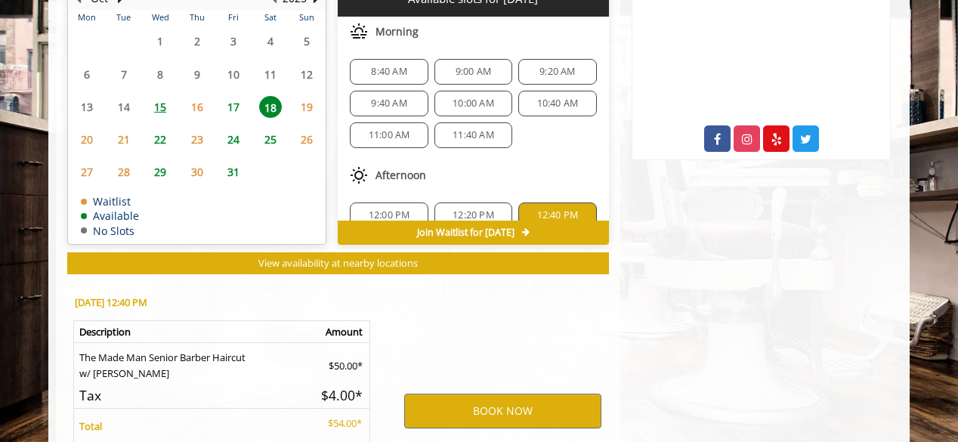
click at [546, 147] on div "8:40 AM 9:00 AM 9:20 AM 9:40 AM 10:00 AM 10:40 AM 11:00 AM 11:40 AM" at bounding box center [473, 103] width 270 height 113
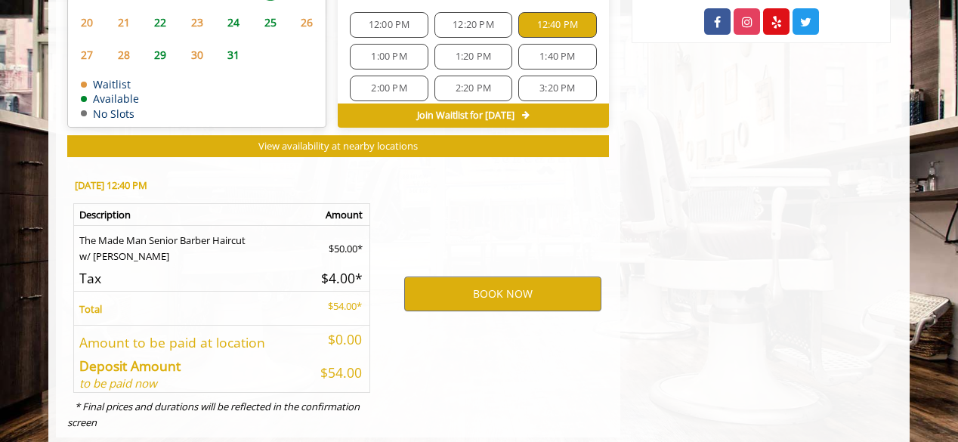
scroll to position [897, 0]
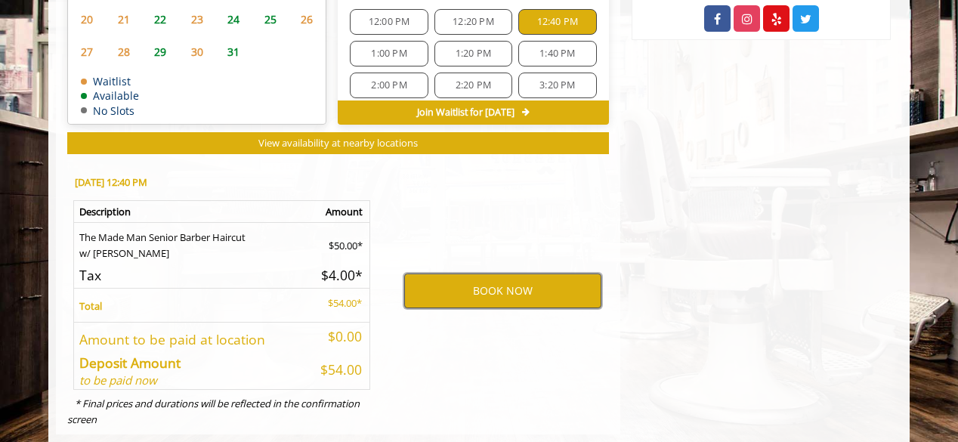
click at [495, 291] on button "BOOK NOW" at bounding box center [502, 291] width 197 height 35
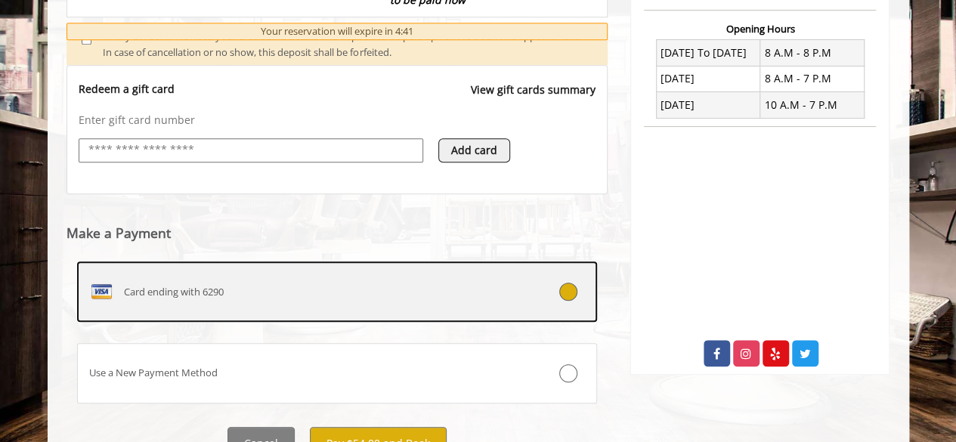
scroll to position [631, 0]
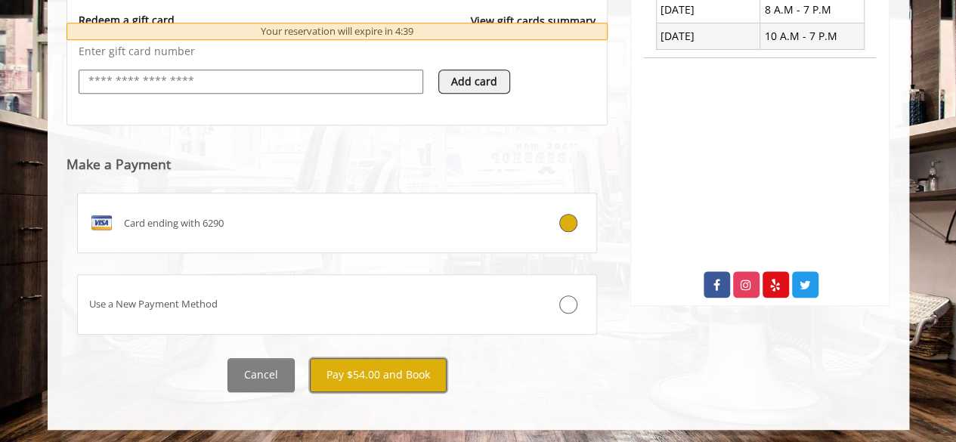
click at [384, 372] on button "Pay $54.00 and Book" at bounding box center [378, 375] width 137 height 34
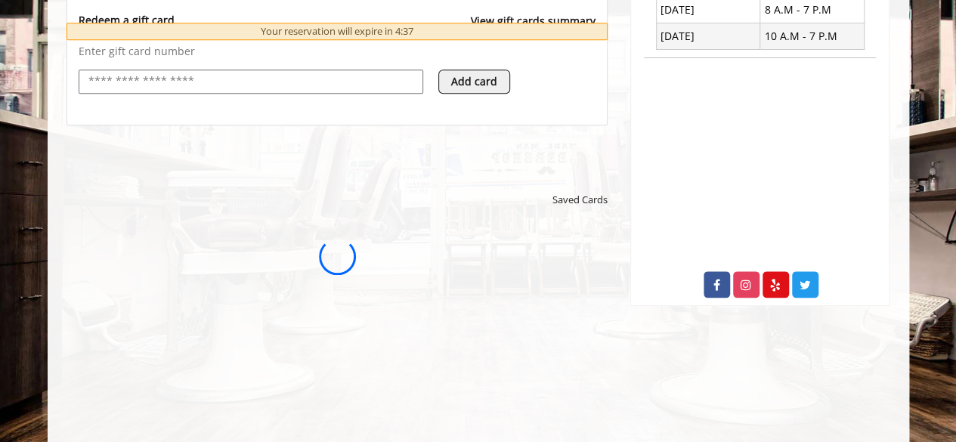
scroll to position [0, 0]
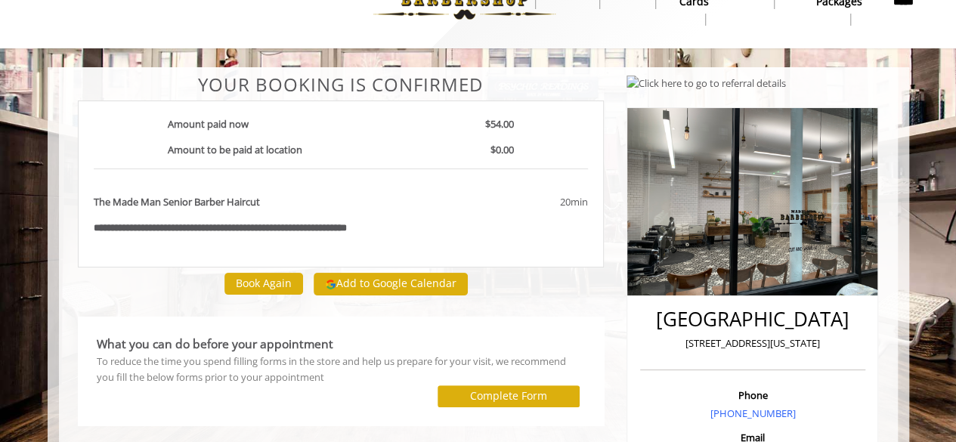
scroll to position [43, 0]
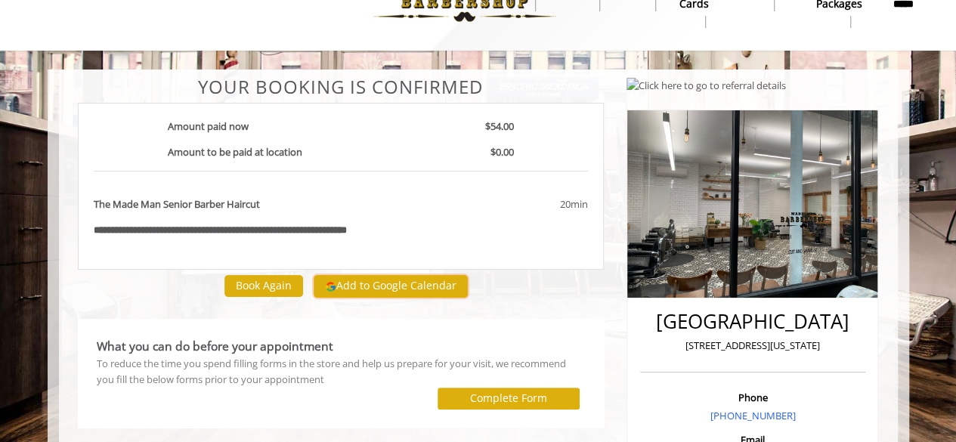
click at [400, 289] on button "Add to Google Calendar" at bounding box center [391, 286] width 154 height 23
